Goal: Navigation & Orientation: Find specific page/section

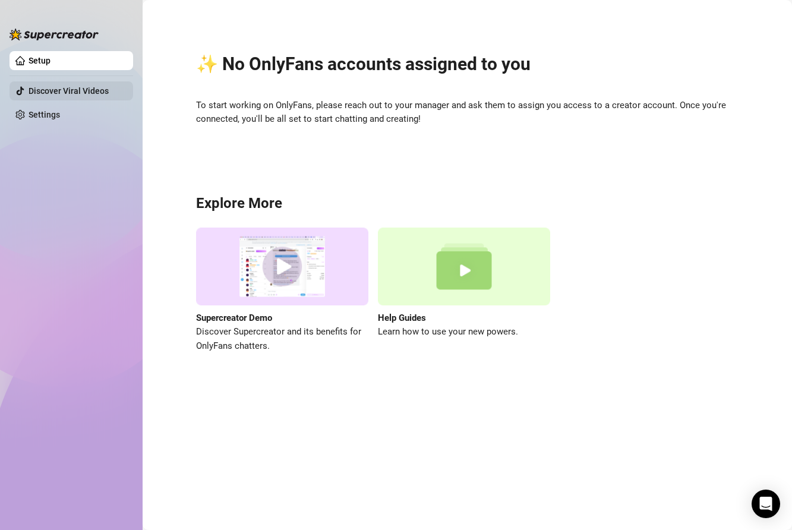
click at [77, 96] on link "Discover Viral Videos" at bounding box center [69, 91] width 80 height 10
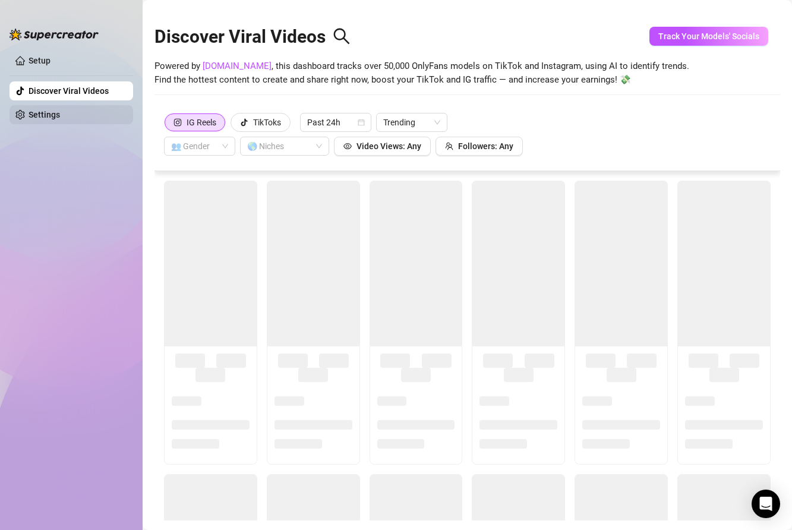
click at [55, 113] on link "Settings" at bounding box center [44, 115] width 31 height 10
